Goal: Book appointment/travel/reservation

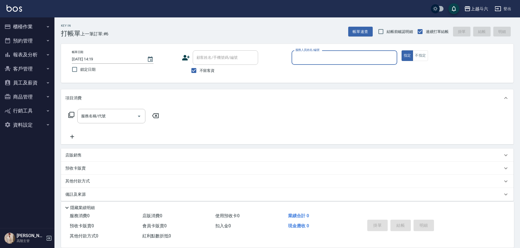
click at [35, 25] on button "櫃檯作業" at bounding box center [27, 27] width 50 height 14
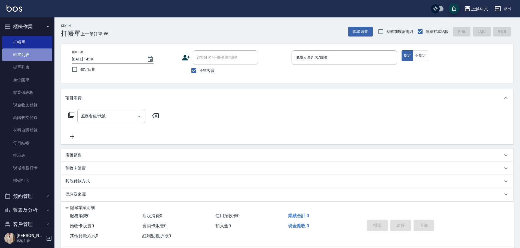
click at [32, 57] on link "帳單列表" at bounding box center [27, 54] width 50 height 13
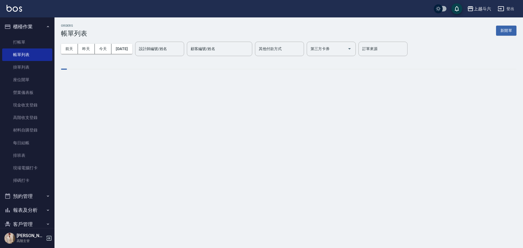
click at [42, 28] on button "櫃檯作業" at bounding box center [27, 27] width 50 height 14
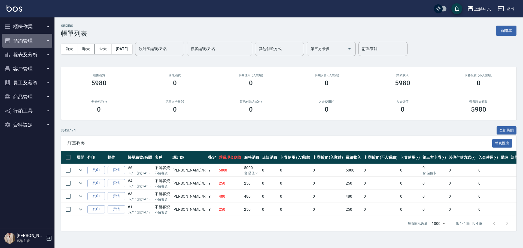
click at [37, 44] on button "預約管理" at bounding box center [27, 41] width 50 height 14
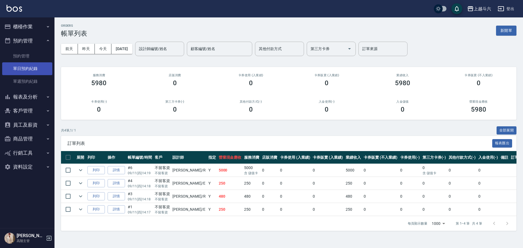
click at [38, 64] on link "單日預約紀錄" at bounding box center [27, 68] width 50 height 13
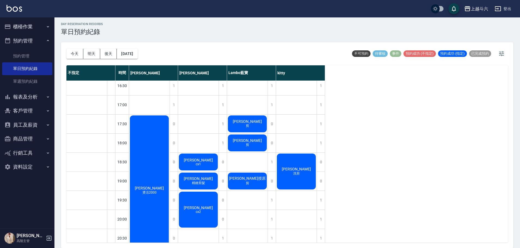
scroll to position [243, 0]
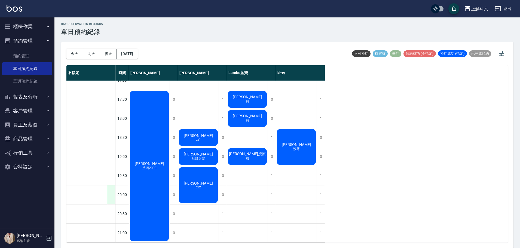
click at [112, 197] on div at bounding box center [111, 194] width 8 height 19
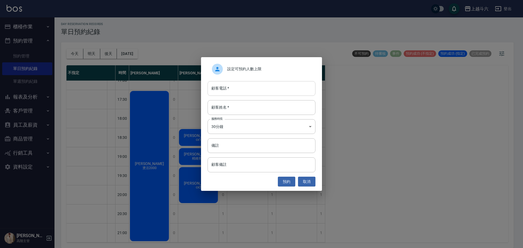
drag, startPoint x: 244, startPoint y: 92, endPoint x: 240, endPoint y: 84, distance: 8.8
click at [243, 92] on input "顧客電話   *" at bounding box center [261, 88] width 108 height 15
click at [227, 90] on input "09162826567" at bounding box center [261, 88] width 108 height 15
click at [228, 86] on input "09162826567" at bounding box center [261, 88] width 108 height 15
type input "0916282567"
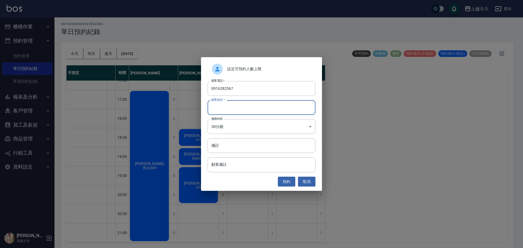
click at [240, 108] on input "顧客姓名   *" at bounding box center [261, 107] width 108 height 15
type input "辜先生"
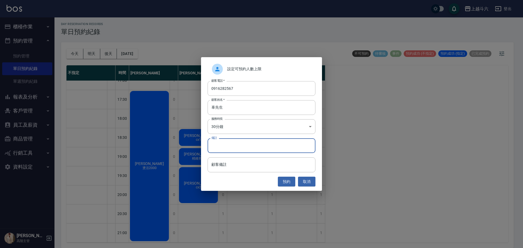
click at [240, 143] on input "備註" at bounding box center [261, 145] width 108 height 15
type input "見"
type input "剪X1"
click at [289, 181] on button "預約" at bounding box center [286, 182] width 17 height 10
